Goal: Task Accomplishment & Management: Complete application form

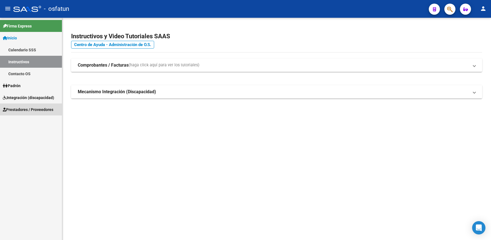
click at [45, 105] on link "Prestadores / Proveedores" at bounding box center [31, 110] width 62 height 12
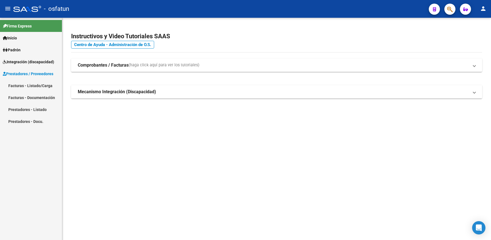
click at [38, 85] on link "Facturas - Listado/Carga" at bounding box center [31, 86] width 62 height 12
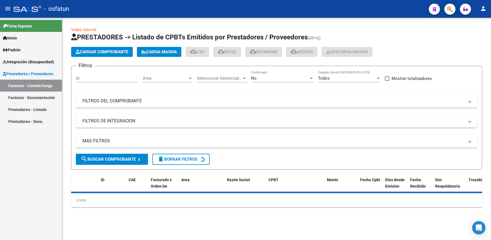
click at [106, 54] on span "Cargar Comprobante" at bounding box center [102, 51] width 53 height 5
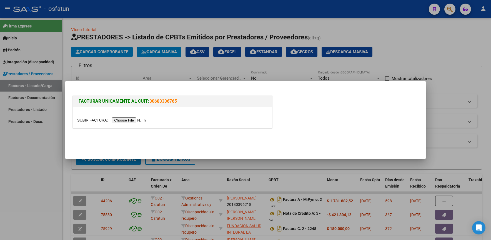
click at [125, 120] on input "file" at bounding box center [112, 121] width 70 height 6
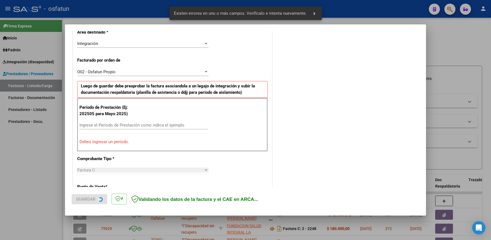
scroll to position [143, 0]
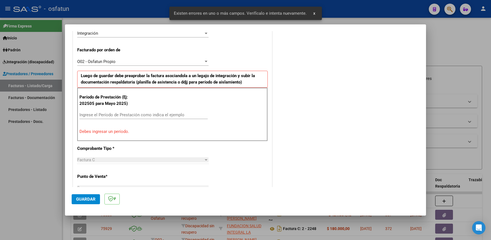
click at [157, 113] on input "Ingrese el Período de Prestación como indica el ejemplo" at bounding box center [143, 115] width 128 height 5
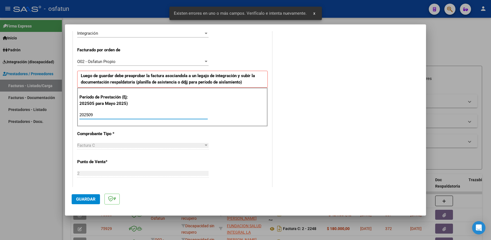
type input "202509"
click at [93, 197] on span "Guardar" at bounding box center [85, 199] width 19 height 5
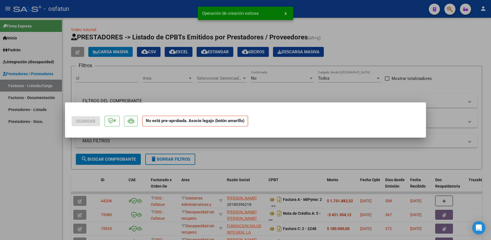
scroll to position [0, 0]
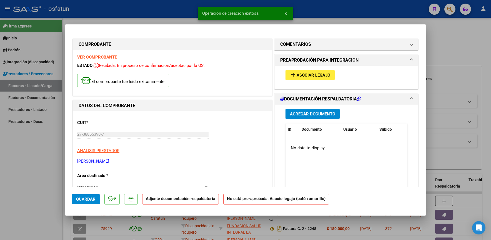
click at [302, 75] on span "Asociar Legajo" at bounding box center [314, 75] width 34 height 5
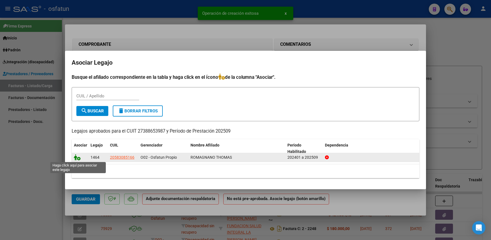
click at [78, 158] on icon at bounding box center [77, 158] width 7 height 6
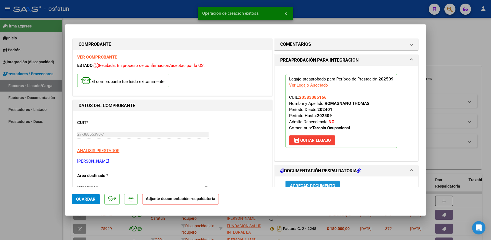
click at [298, 184] on span "Agregar Documento" at bounding box center [312, 186] width 45 height 5
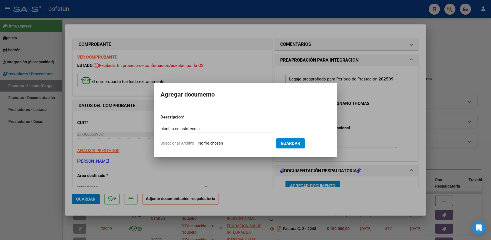
type input "planilla de asistencia"
click at [227, 141] on input "Seleccionar Archivo" at bounding box center [235, 143] width 74 height 5
type input "C:\fakepath\[PERSON_NAME].jpg"
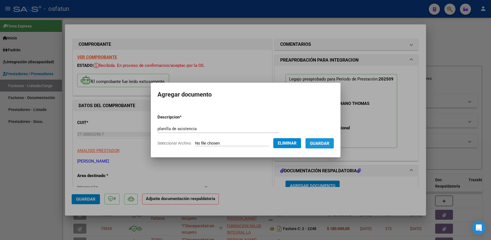
click at [323, 144] on span "Guardar" at bounding box center [319, 143] width 19 height 5
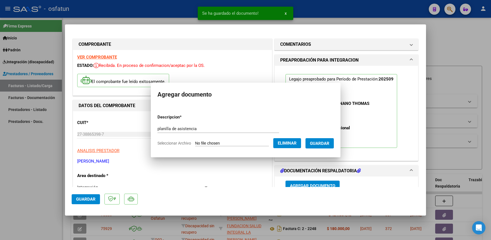
scroll to position [4, 0]
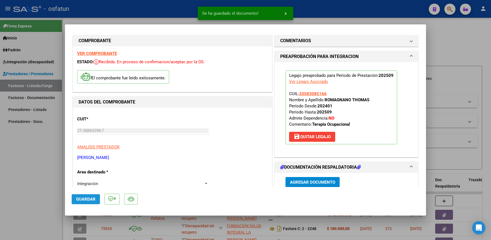
click at [83, 203] on button "Guardar" at bounding box center [86, 200] width 28 height 10
drag, startPoint x: 60, startPoint y: 163, endPoint x: 54, endPoint y: 161, distance: 6.5
click at [59, 163] on div at bounding box center [245, 120] width 491 height 240
type input "$ 0,00"
